Goal: Transaction & Acquisition: Purchase product/service

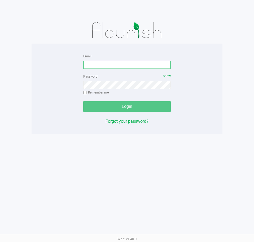
click at [97, 68] on input "Email" at bounding box center [127, 65] width 88 height 8
type input "[EMAIL_ADDRESS][DOMAIN_NAME]"
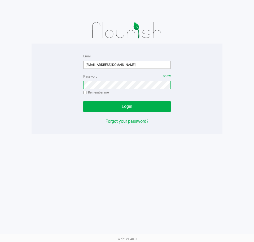
click at [83, 101] on button "Login" at bounding box center [127, 106] width 88 height 11
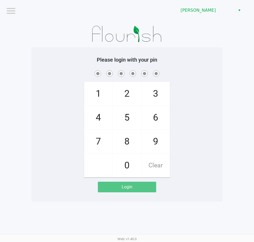
click at [196, 79] on div "1 4 7 2 5 8 0 3 6 9 Clear" at bounding box center [127, 123] width 191 height 108
checkbox input "true"
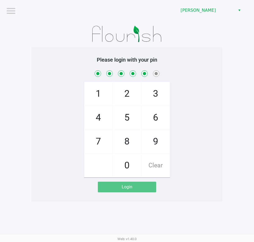
checkbox input "true"
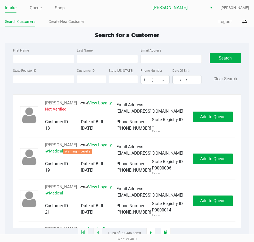
click at [54, 39] on div "Search for a Customer First Name Last Name Email Address State Registry ID Cust…" at bounding box center [127, 132] width 244 height 202
click at [40, 5] on link "Queue" at bounding box center [36, 7] width 12 height 7
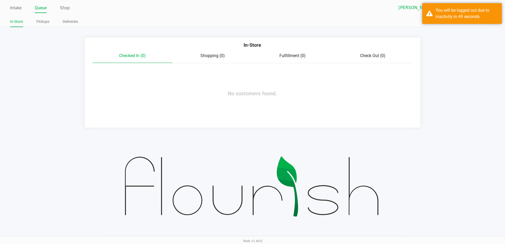
click at [138, 18] on ul "In-Store Pickups Deliveries" at bounding box center [131, 22] width 242 height 9
click at [20, 6] on link "Intake" at bounding box center [15, 7] width 11 height 7
drag, startPoint x: 156, startPoint y: 27, endPoint x: 59, endPoint y: 20, distance: 97.3
click at [155, 27] on div "Intake Queue Shop [PERSON_NAME] [PERSON_NAME] In-Store Pickups Deliveries Quick…" at bounding box center [252, 13] width 505 height 27
click at [46, 18] on link "Pickups" at bounding box center [42, 21] width 13 height 7
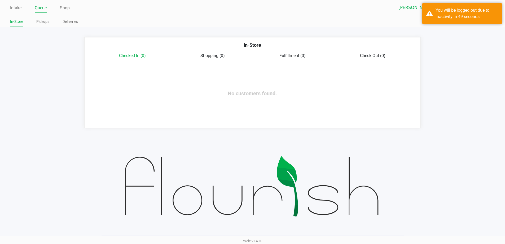
click at [94, 14] on div "Intake Queue Shop Summerfield WC James Bader In-Store Pickups Deliveries Quick …" at bounding box center [252, 13] width 505 height 27
click at [254, 14] on div "You will be logged out due to inactivity in 49 seconds" at bounding box center [467, 13] width 62 height 13
click at [254, 34] on app-point-of-sale "Intake Queue Shop Summerfield WC James Bader In-Store Pickups Deliveries Quick …" at bounding box center [252, 64] width 505 height 128
click at [254, 16] on div "You will be logged out due to inactivity in 49 seconds" at bounding box center [467, 13] width 62 height 13
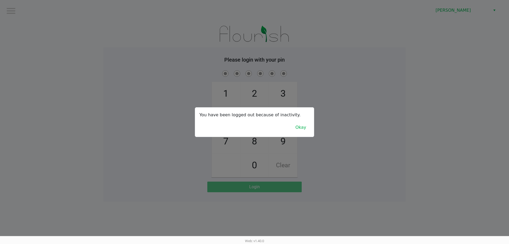
drag, startPoint x: 301, startPoint y: 42, endPoint x: 278, endPoint y: 149, distance: 108.4
click at [254, 43] on div at bounding box center [254, 122] width 509 height 244
click at [254, 128] on button "Okay" at bounding box center [301, 127] width 18 height 10
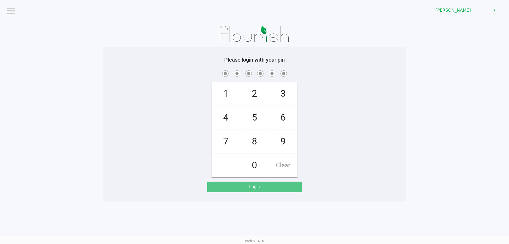
click at [254, 113] on div "1 4 7 2 5 8 0 3 6 9 Clear" at bounding box center [254, 123] width 302 height 108
click at [254, 34] on div at bounding box center [254, 34] width 302 height 27
click at [154, 70] on span at bounding box center [254, 73] width 294 height 8
click at [254, 69] on span at bounding box center [254, 73] width 294 height 8
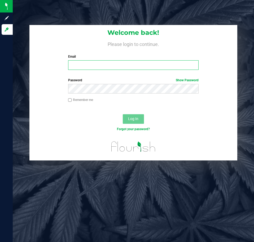
drag, startPoint x: 85, startPoint y: 62, endPoint x: 86, endPoint y: 58, distance: 4.4
click at [85, 62] on input "Email" at bounding box center [133, 65] width 130 height 10
type input "[EMAIL_ADDRESS][DOMAIN_NAME]"
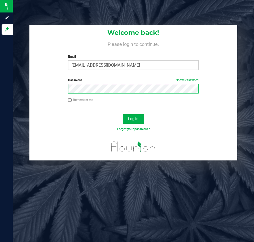
click at [123, 114] on button "Log In" at bounding box center [133, 119] width 21 height 10
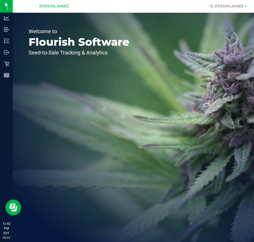
drag, startPoint x: 129, startPoint y: 81, endPoint x: 40, endPoint y: 54, distance: 93.5
click at [129, 81] on div "Welcome to Flourish Software Seed-to-Sale Tracking & Analytics" at bounding box center [79, 127] width 133 height 229
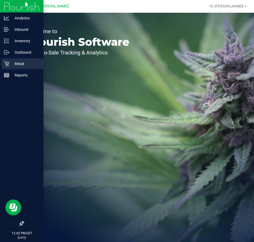
click at [6, 62] on icon at bounding box center [6, 63] width 5 height 5
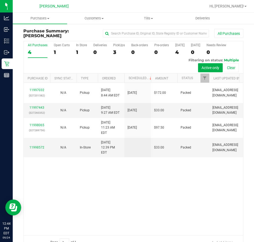
click at [106, 8] on div at bounding box center [150, 6] width 111 height 10
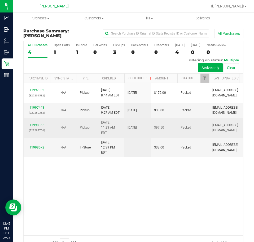
drag, startPoint x: 117, startPoint y: 175, endPoint x: 93, endPoint y: 118, distance: 61.9
click at [116, 169] on div "11997032 (327201582) N/A Pickup [DATE] 8:44 AM EDT 9/24/2025 $172.00 Packed [EM…" at bounding box center [134, 159] width 220 height 152
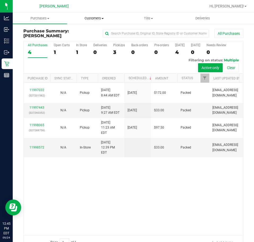
click at [95, 18] on span "Customers" at bounding box center [94, 18] width 54 height 5
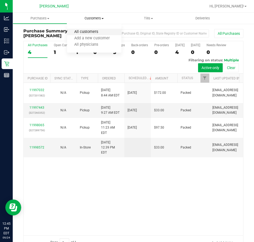
click at [97, 32] on span "All customers" at bounding box center [86, 32] width 38 height 5
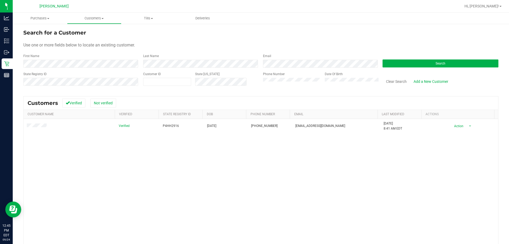
click at [124, 176] on div "Verified P4HH2916 [DATE] (352) 805-7604 [EMAIL_ADDRESS][DOMAIN_NAME] [DATE] 8:4…" at bounding box center [261, 196] width 475 height 154
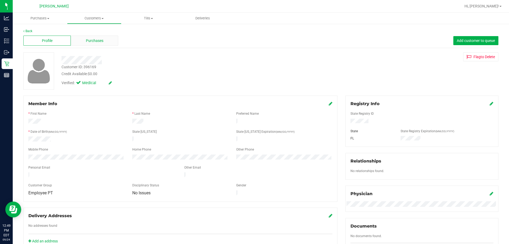
click at [102, 41] on span "Purchases" at bounding box center [95, 41] width 18 height 6
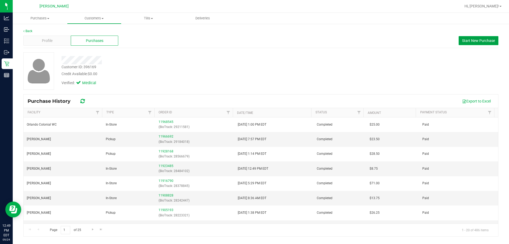
click at [254, 40] on span "Start New Purchase" at bounding box center [478, 40] width 33 height 4
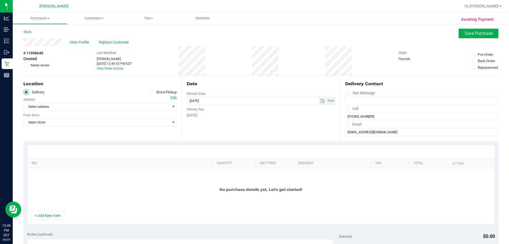
click at [161, 92] on label "Store Pickup" at bounding box center [162, 92] width 29 height 6
click at [0, 0] on input "Store Pickup" at bounding box center [0, 0] width 0 height 0
click at [78, 106] on span "Select Store" at bounding box center [97, 106] width 146 height 7
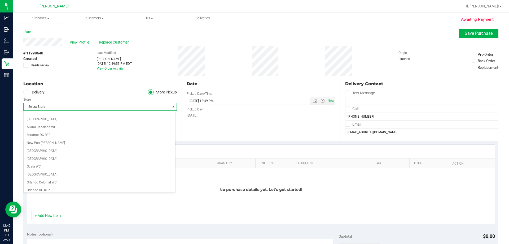
scroll to position [318, 0]
click at [73, 151] on li "[PERSON_NAME]" at bounding box center [100, 152] width 152 height 8
click at [81, 138] on div "Location Delivery Store Pickup Store [PERSON_NAME] Select Store [PERSON_NAME][G…" at bounding box center [102, 108] width 158 height 65
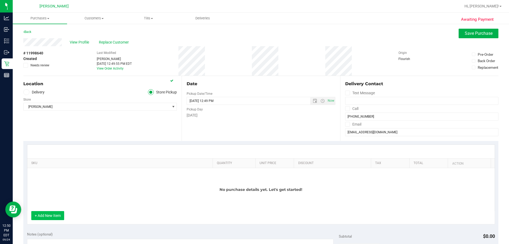
click at [56, 211] on button "+ Add New Item" at bounding box center [47, 215] width 33 height 9
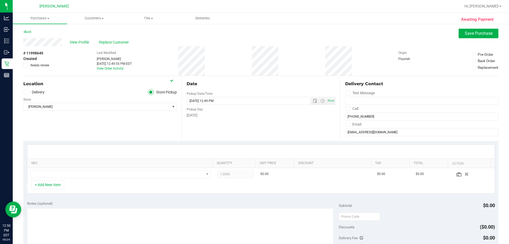
click at [160, 134] on div "Location Delivery Store Pickup Store [PERSON_NAME] Select Store [PERSON_NAME][G…" at bounding box center [102, 108] width 158 height 65
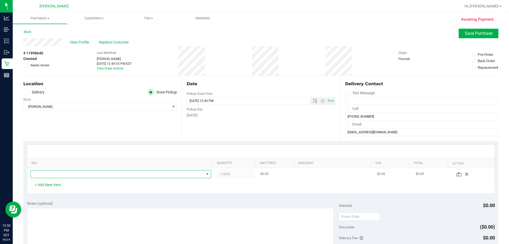
click at [99, 175] on span "NO DATA FOUND" at bounding box center [117, 173] width 173 height 7
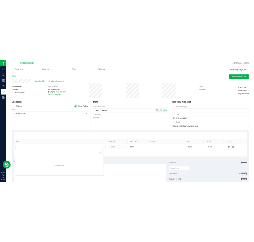
scroll to position [8, 176]
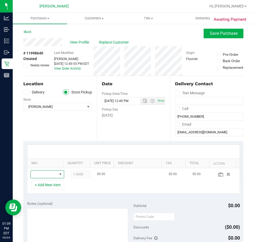
click at [44, 173] on span "NO DATA FOUND" at bounding box center [44, 173] width 27 height 7
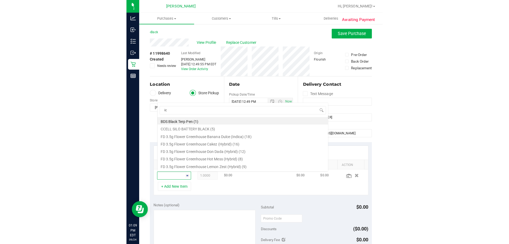
scroll to position [0, 0]
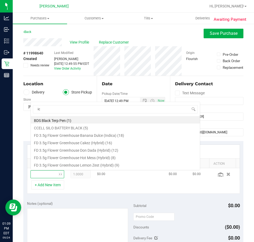
type input "ice"
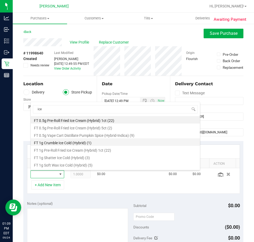
click at [79, 145] on li "FT 1g Crumble Ice Cold (Hybrid) (1)" at bounding box center [115, 141] width 169 height 7
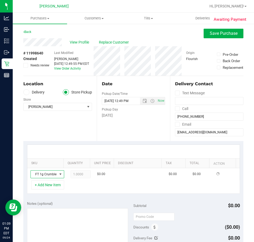
click at [39, 135] on div "Location Delivery Store Pickup Store [PERSON_NAME] Select Store [PERSON_NAME][G…" at bounding box center [59, 108] width 73 height 65
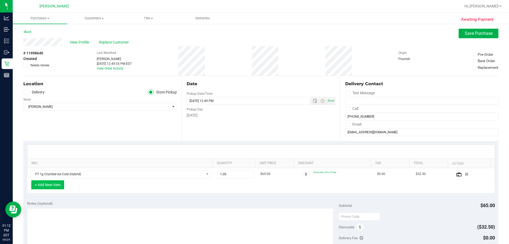
click at [51, 187] on button "+ Add New Item" at bounding box center [47, 184] width 33 height 9
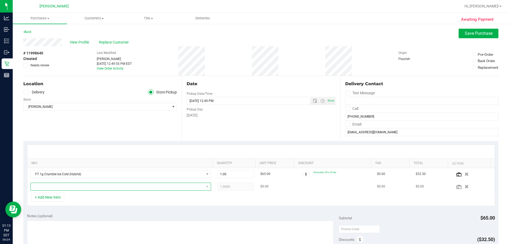
click at [150, 189] on span "NO DATA FOUND" at bounding box center [117, 186] width 173 height 7
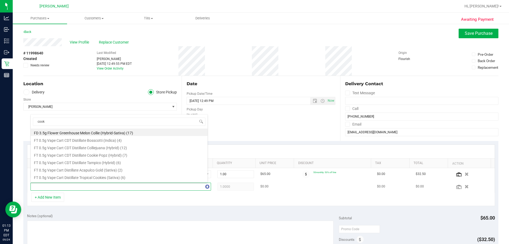
type input "cooki"
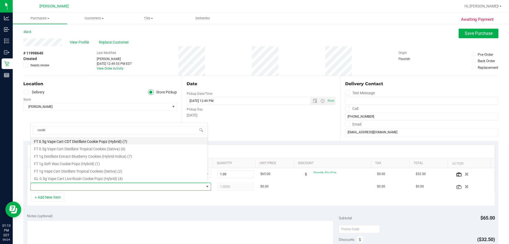
click at [101, 140] on li "FT 0.5g Vape Cart CDT Distillate Cookie Popz (Hybrid) (7)" at bounding box center [119, 140] width 177 height 7
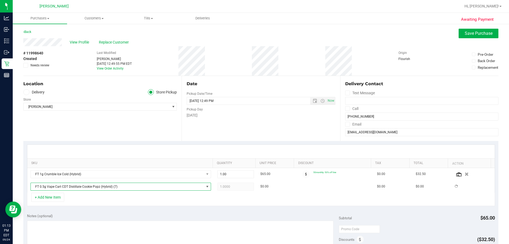
click at [104, 121] on div "Location Delivery Store Pickup Store [PERSON_NAME] Select Store [PERSON_NAME][G…" at bounding box center [102, 108] width 158 height 65
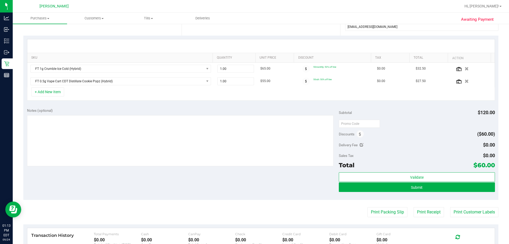
scroll to position [80, 0]
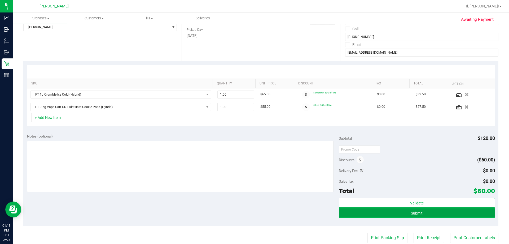
click at [254, 212] on span "Submit" at bounding box center [417, 213] width 12 height 4
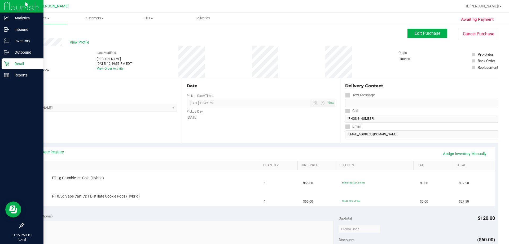
click at [10, 62] on p "Retail" at bounding box center [25, 63] width 32 height 6
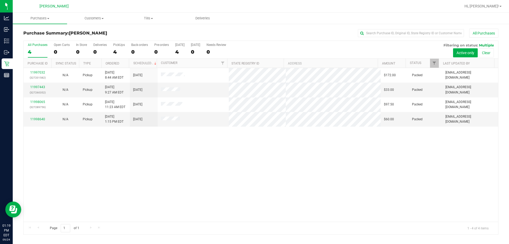
click at [188, 165] on div "11997032 (327201582) N/A Pickup [DATE] 8:44 AM EDT 9/24/2025 $172.00 Packed [EM…" at bounding box center [261, 145] width 475 height 154
